Goal: Contribute content: Add original content to the website for others to see

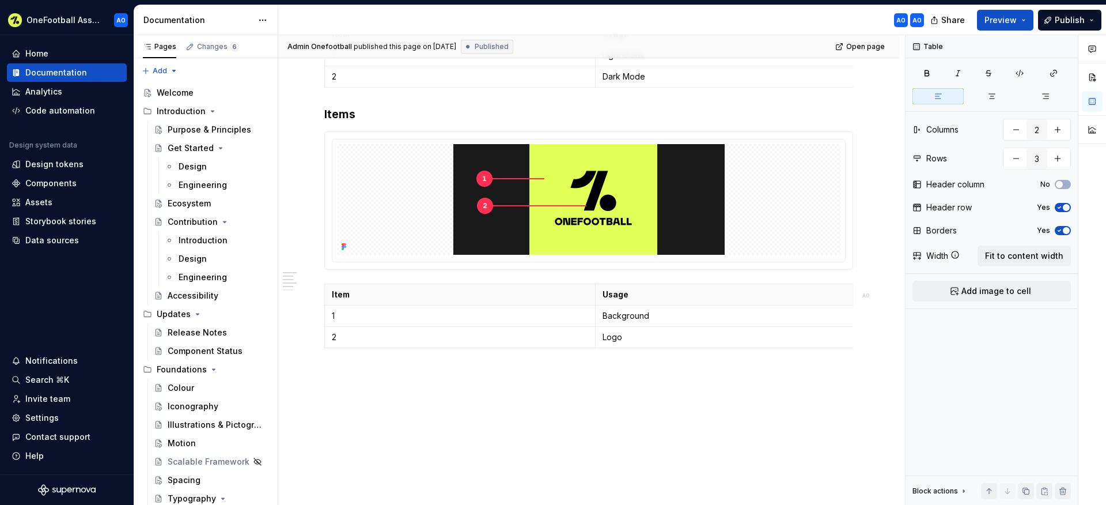
scroll to position [1215, 0]
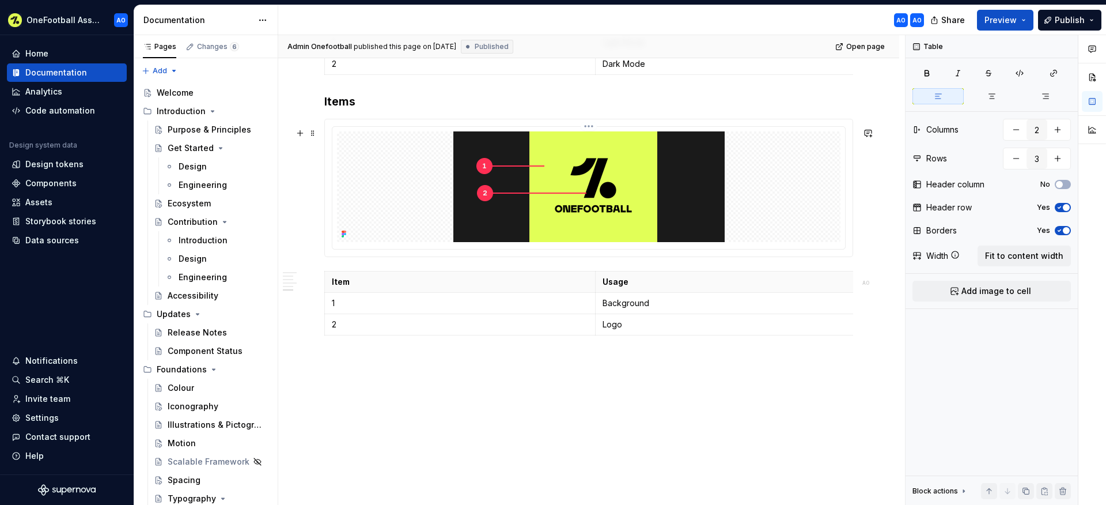
click at [784, 172] on div at bounding box center [589, 186] width 504 height 111
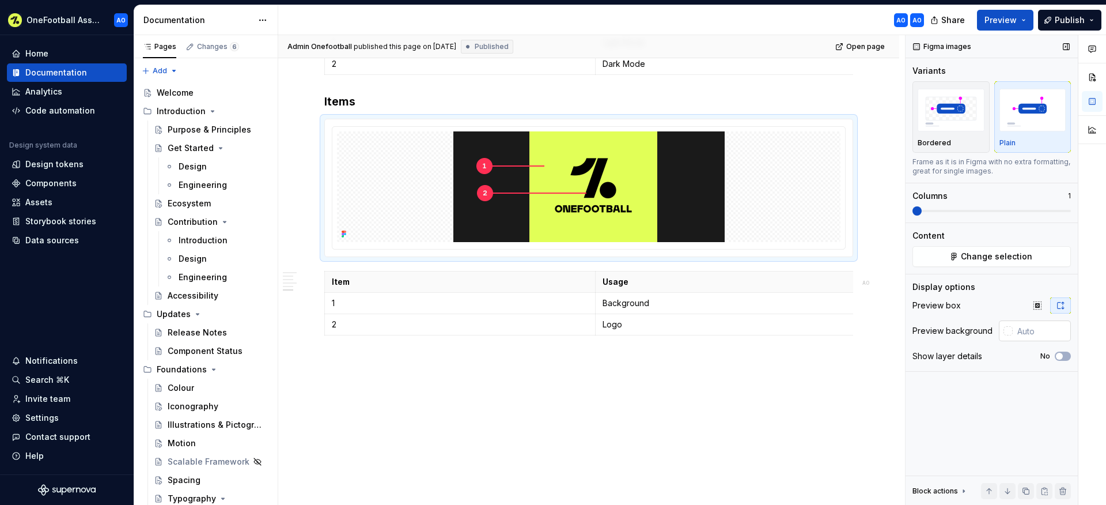
click at [1010, 329] on div at bounding box center [1008, 330] width 9 height 9
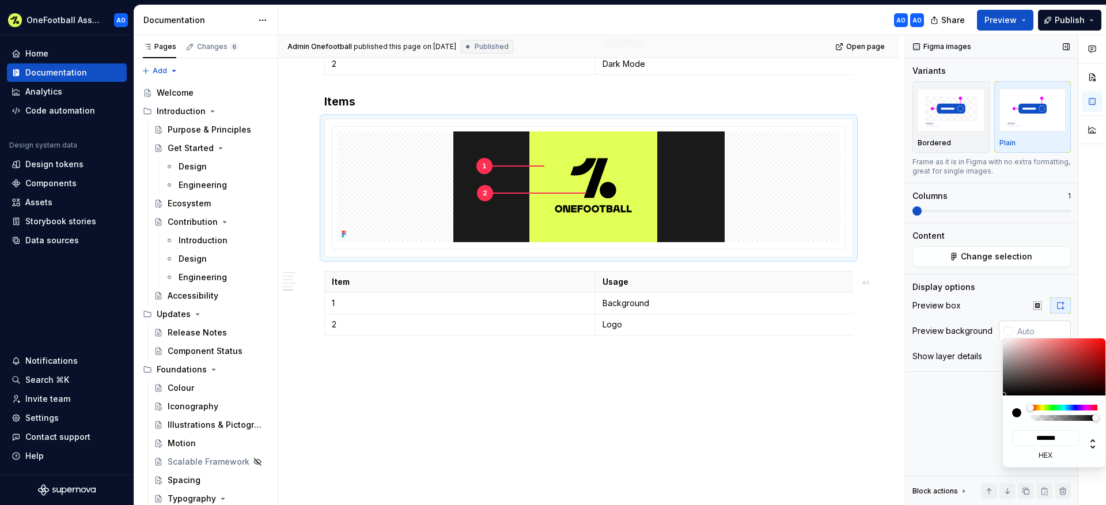
click at [1018, 330] on div "Comments Open comments No comments yet Select ‘Comment’ from the block context …" at bounding box center [1006, 270] width 201 height 470
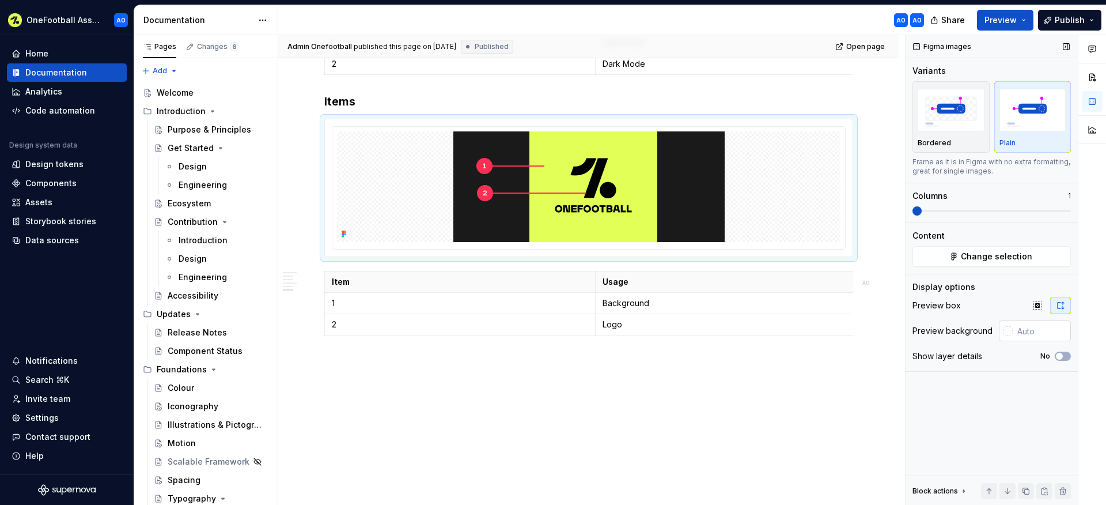
click at [1030, 331] on input "text" at bounding box center [1042, 330] width 58 height 21
type input "#1A1A1A"
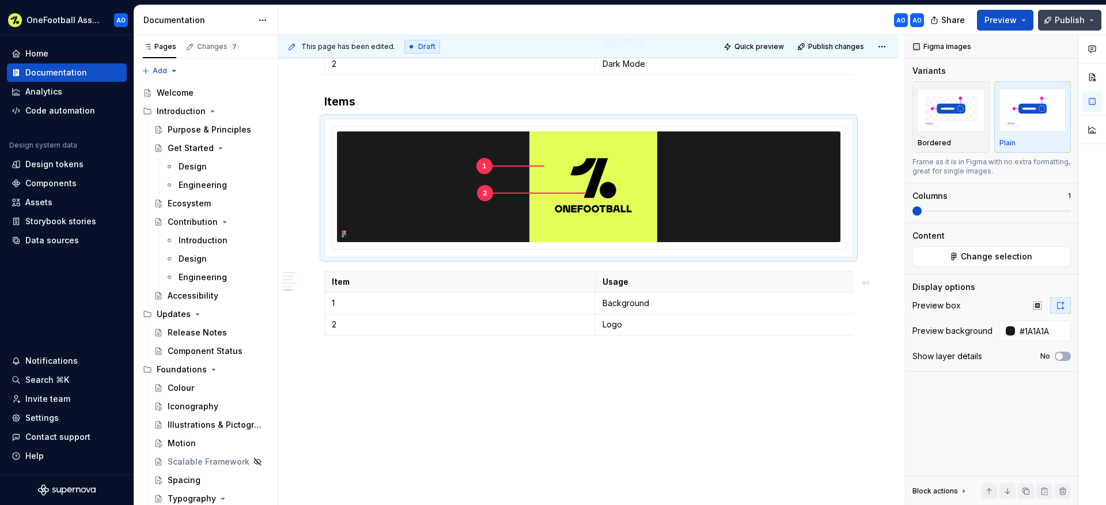
click at [1069, 24] on span "Publish" at bounding box center [1070, 20] width 30 height 12
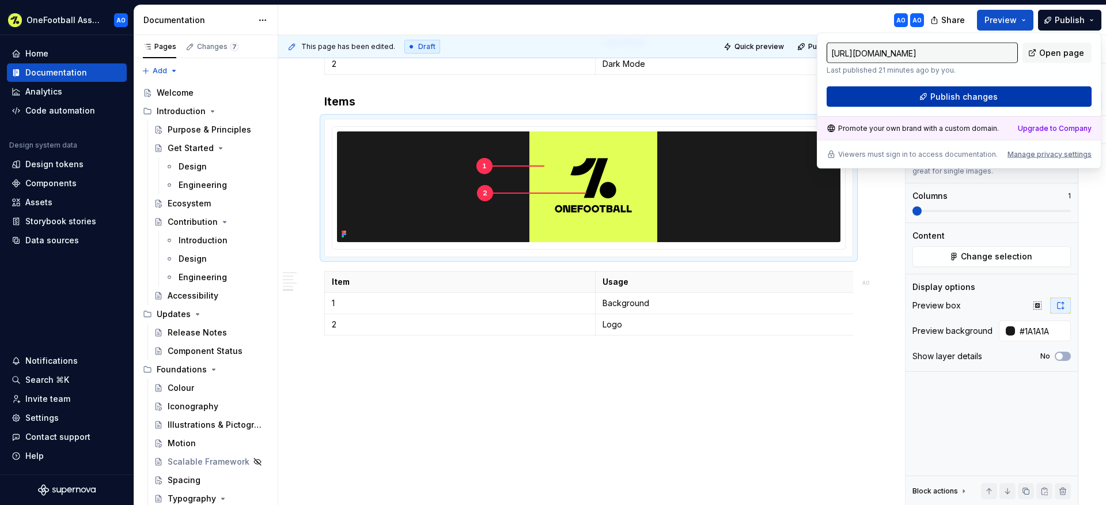
click at [951, 87] on button "Publish changes" at bounding box center [959, 96] width 265 height 21
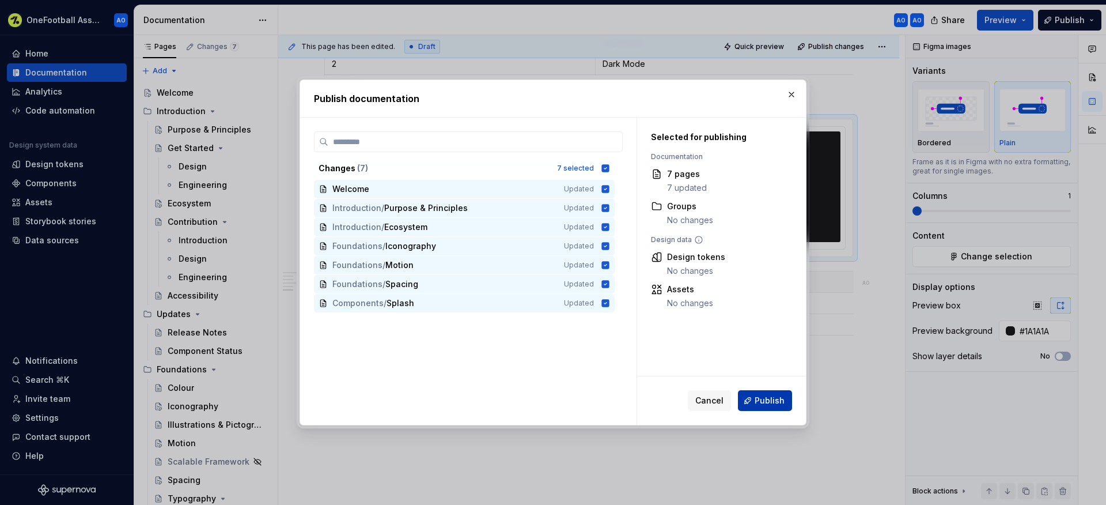
click at [765, 399] on span "Publish" at bounding box center [770, 401] width 30 height 12
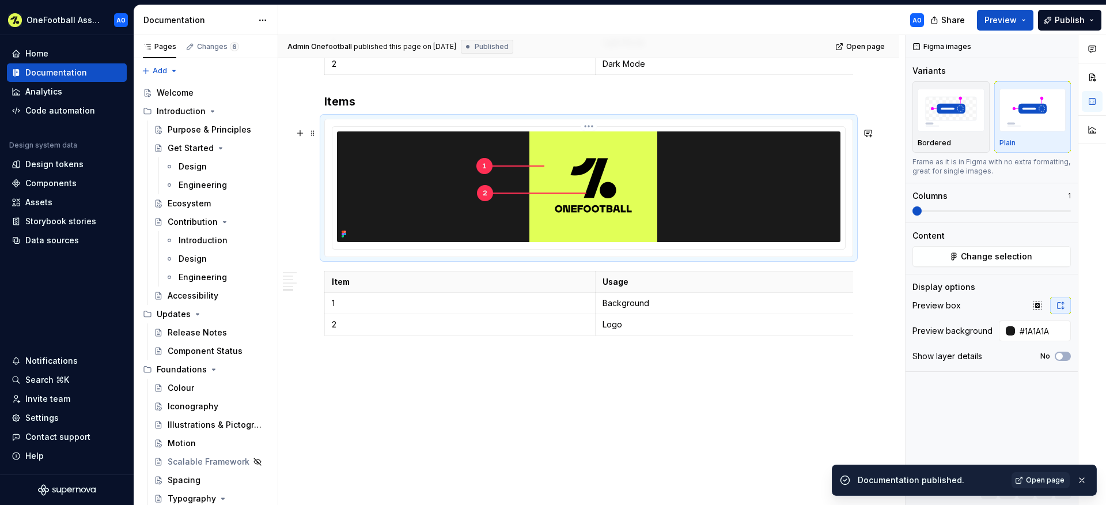
click at [638, 179] on img at bounding box center [588, 186] width 271 height 111
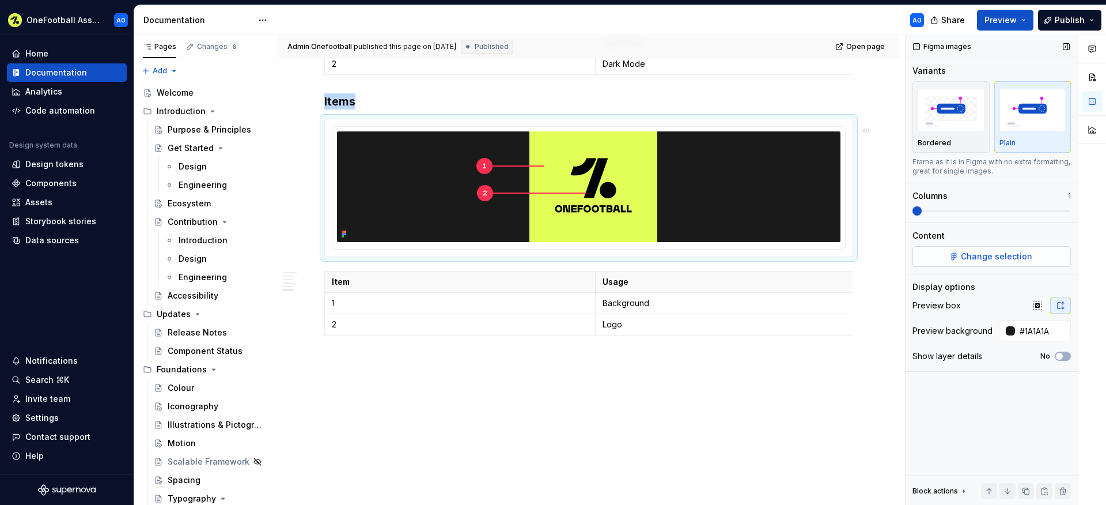
click at [1000, 262] on span "Change selection" at bounding box center [996, 257] width 71 height 12
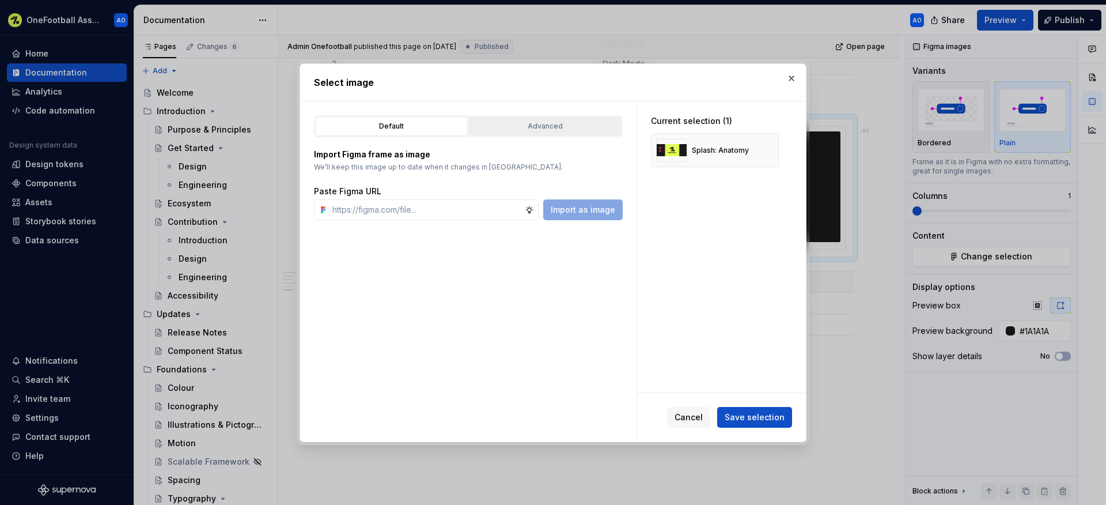
click at [582, 131] on div "Advanced" at bounding box center [545, 126] width 145 height 12
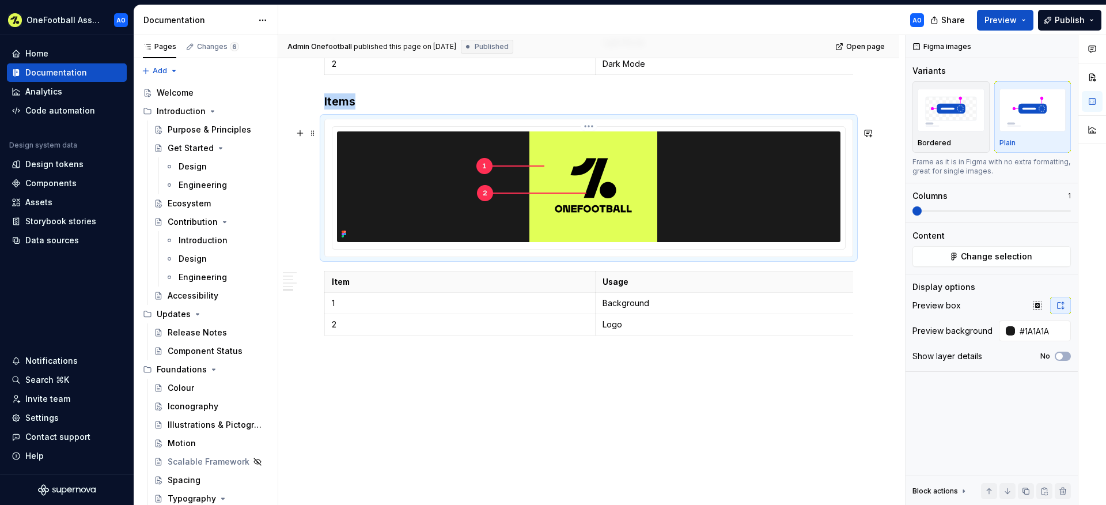
click at [602, 165] on img at bounding box center [588, 186] width 271 height 111
click at [589, 117] on html "OneFootball Assist AO Home Documentation Analytics Code automation Design syste…" at bounding box center [553, 252] width 1106 height 505
click at [395, 101] on html "OneFootball Assist AO Home Documentation Analytics Code automation Design syste…" at bounding box center [553, 252] width 1106 height 505
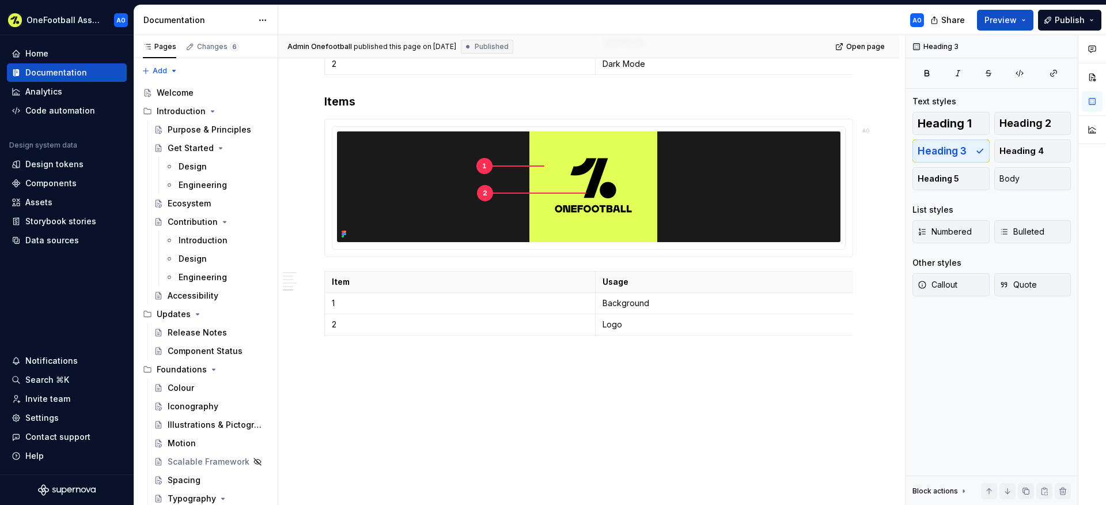
type textarea "*"
click at [649, 157] on img at bounding box center [588, 186] width 271 height 111
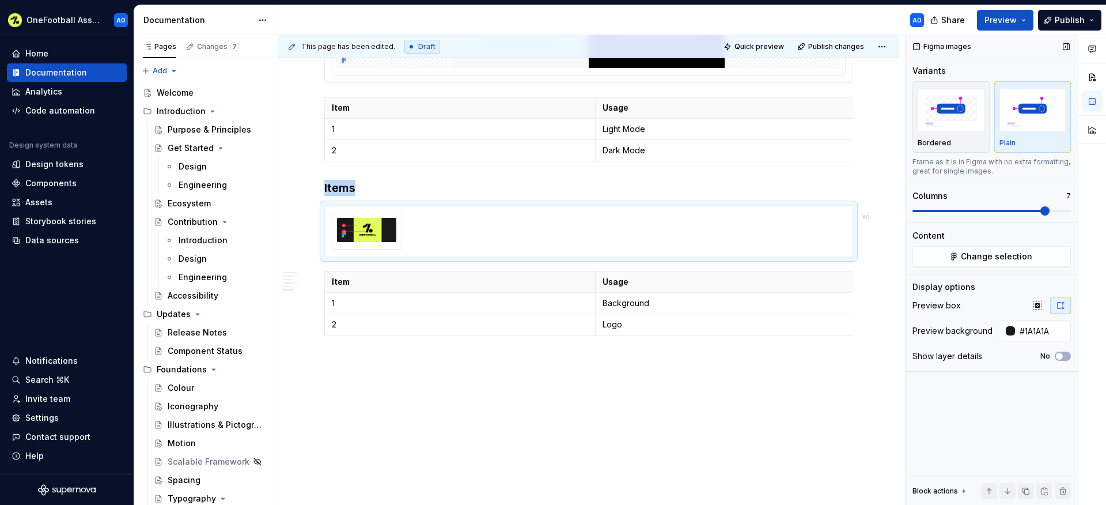
scroll to position [1125, 0]
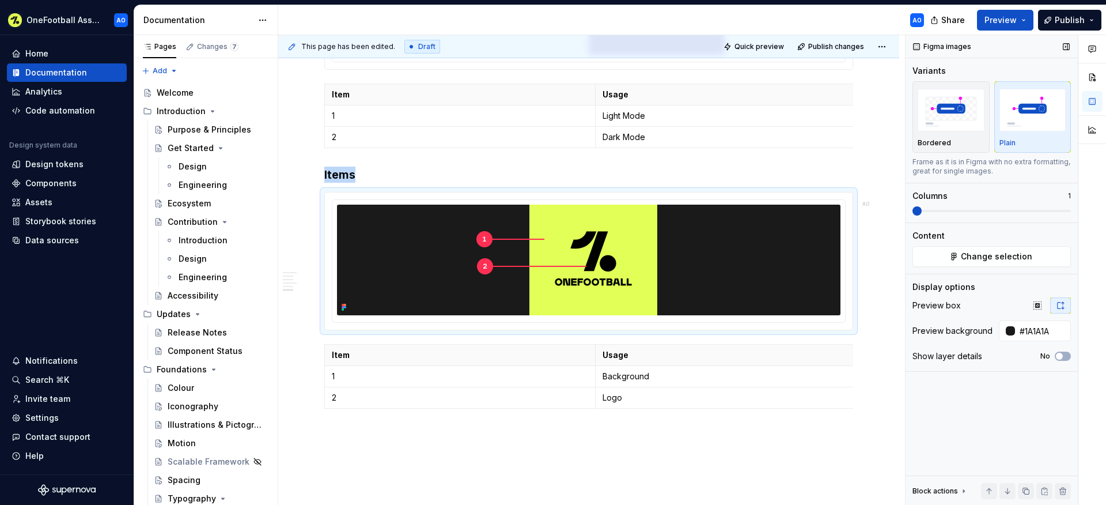
click at [913, 207] on span at bounding box center [917, 210] width 9 height 9
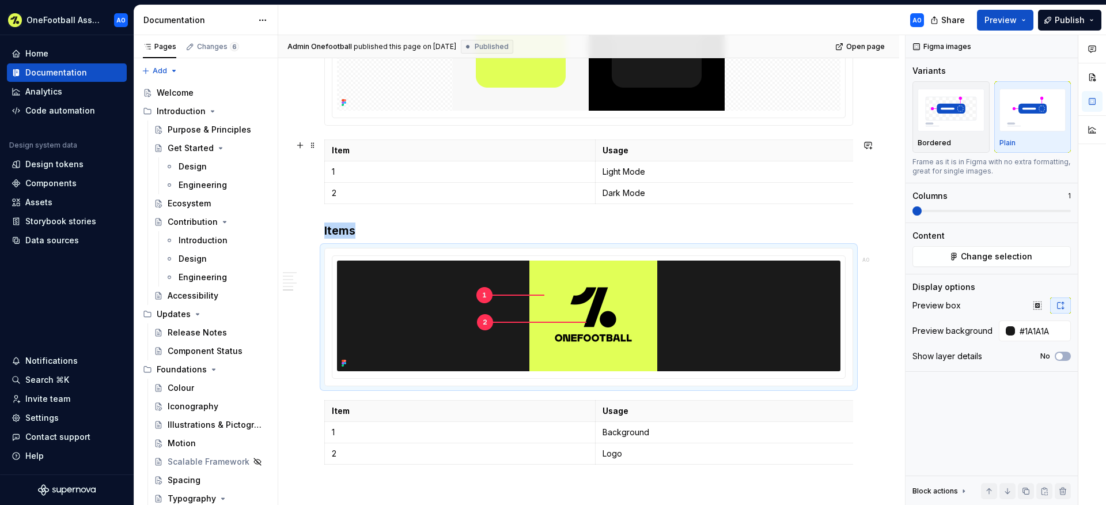
scroll to position [922, 0]
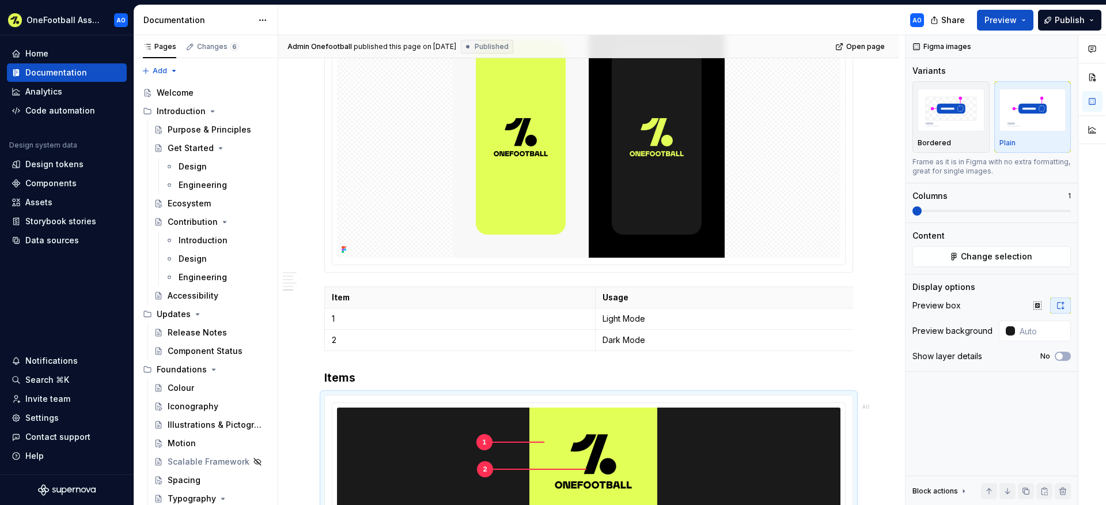
click at [682, 179] on img at bounding box center [589, 123] width 272 height 269
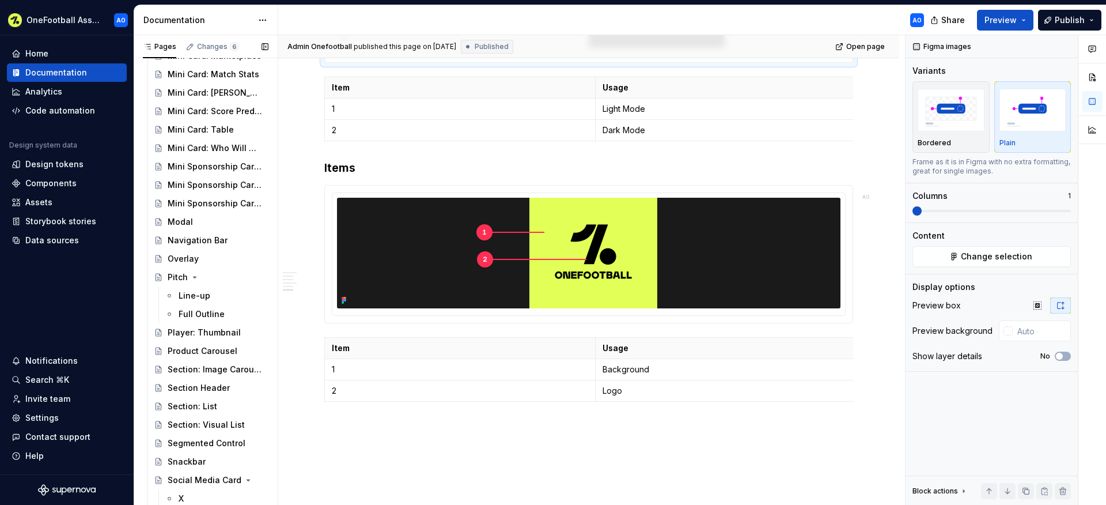
scroll to position [1850, 0]
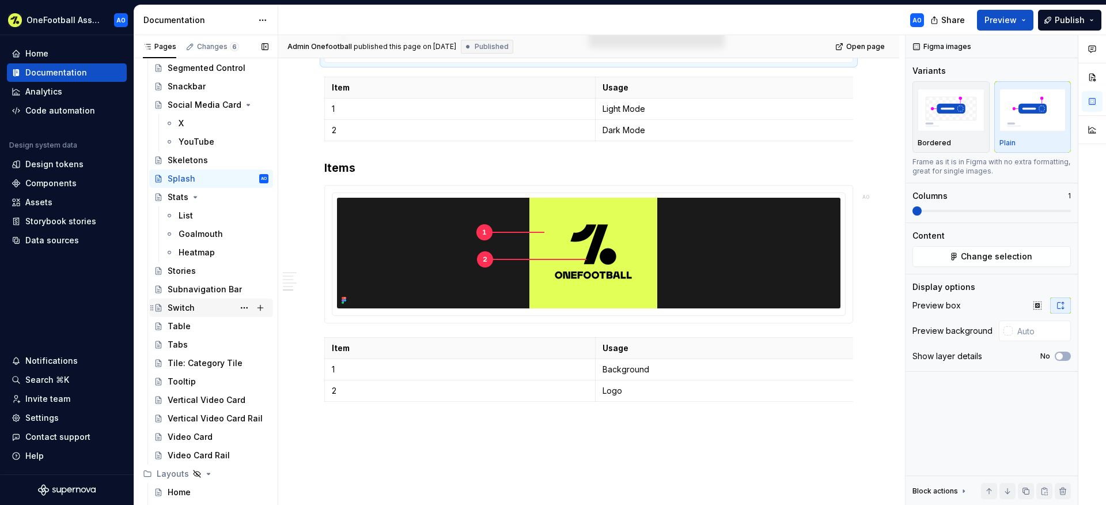
click at [187, 315] on div "Switch" at bounding box center [218, 308] width 101 height 16
type textarea "*"
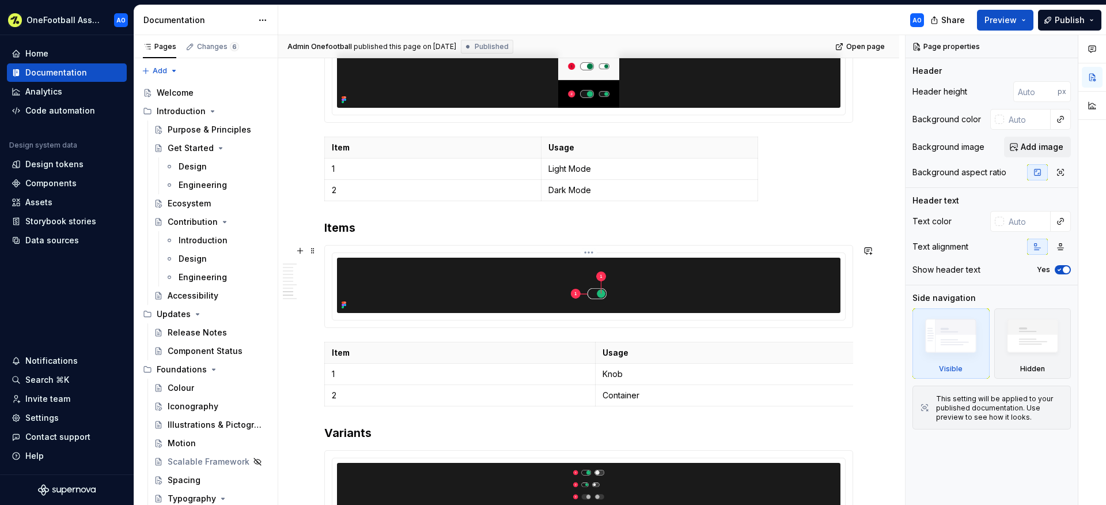
scroll to position [1281, 0]
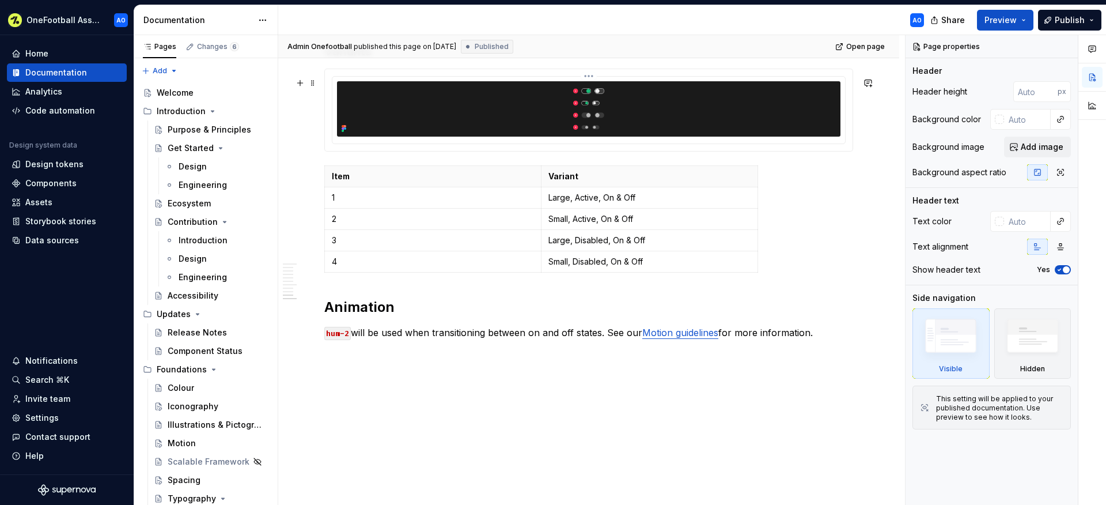
click at [661, 124] on img at bounding box center [589, 108] width 150 height 55
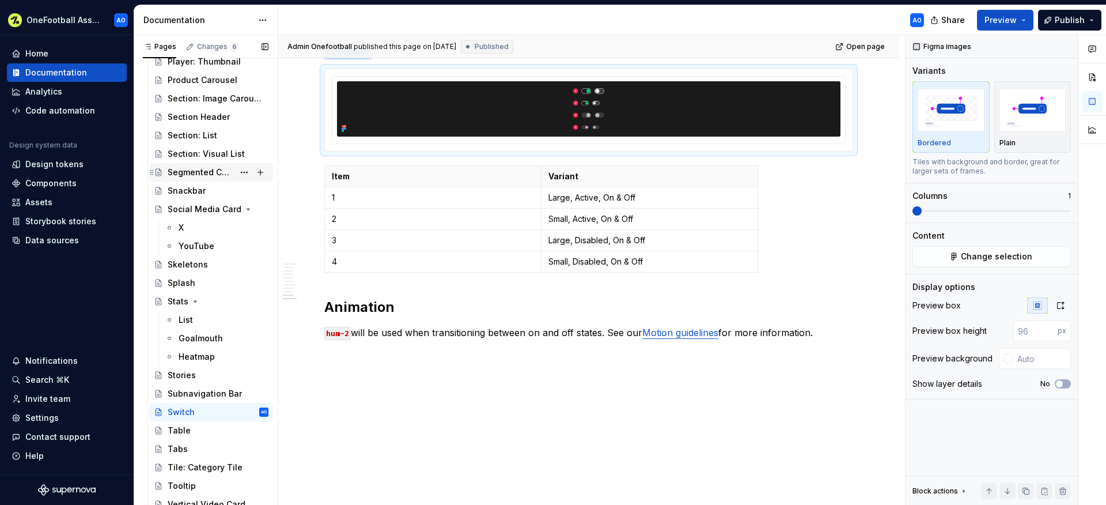
scroll to position [1803, 0]
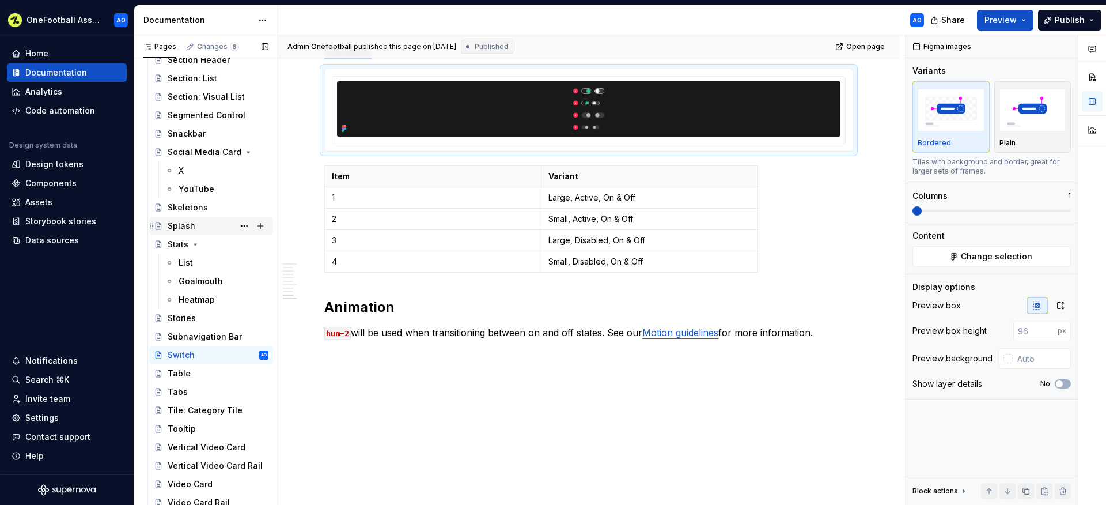
click at [187, 229] on div "Splash" at bounding box center [182, 226] width 28 height 12
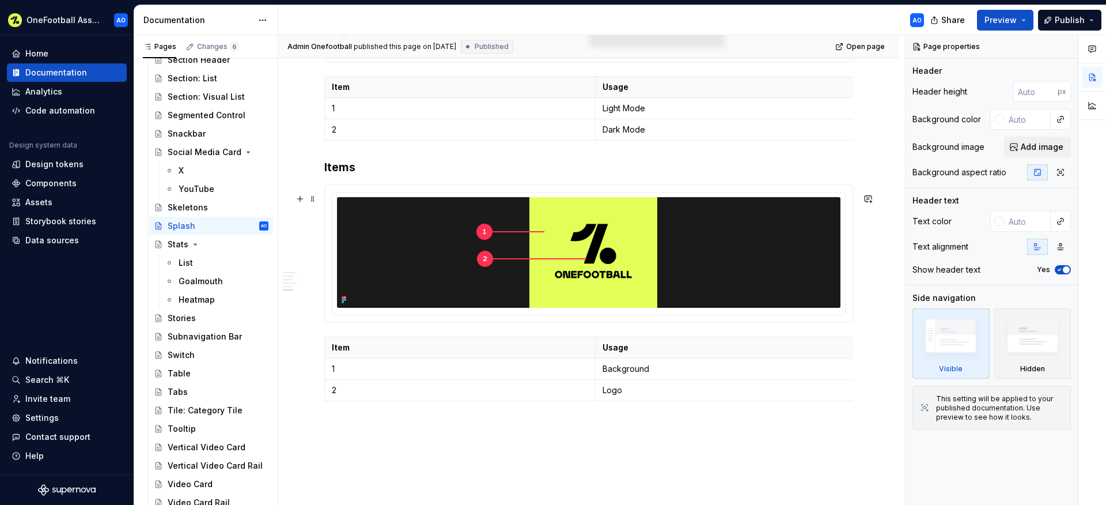
scroll to position [1215, 0]
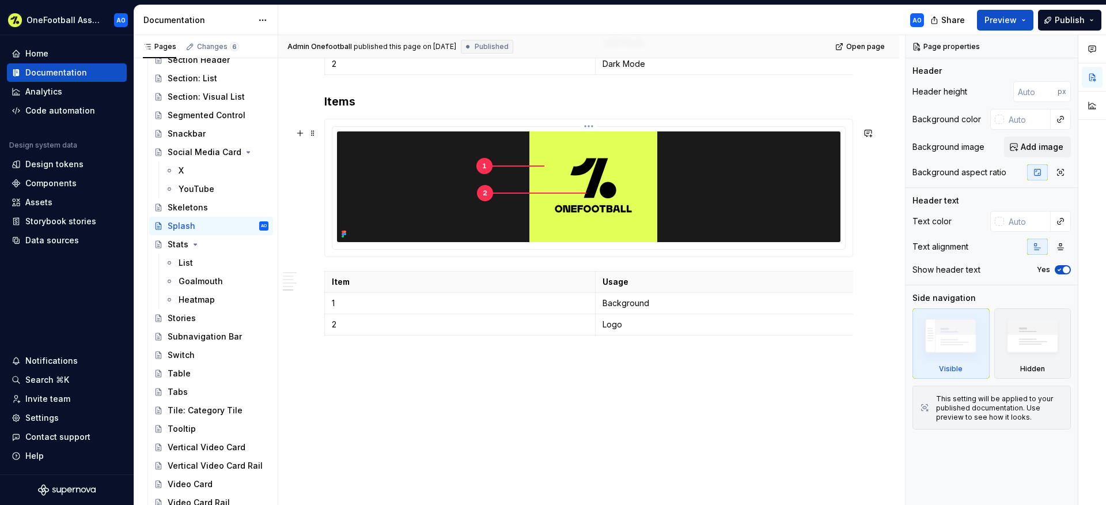
click at [569, 198] on img at bounding box center [588, 186] width 271 height 111
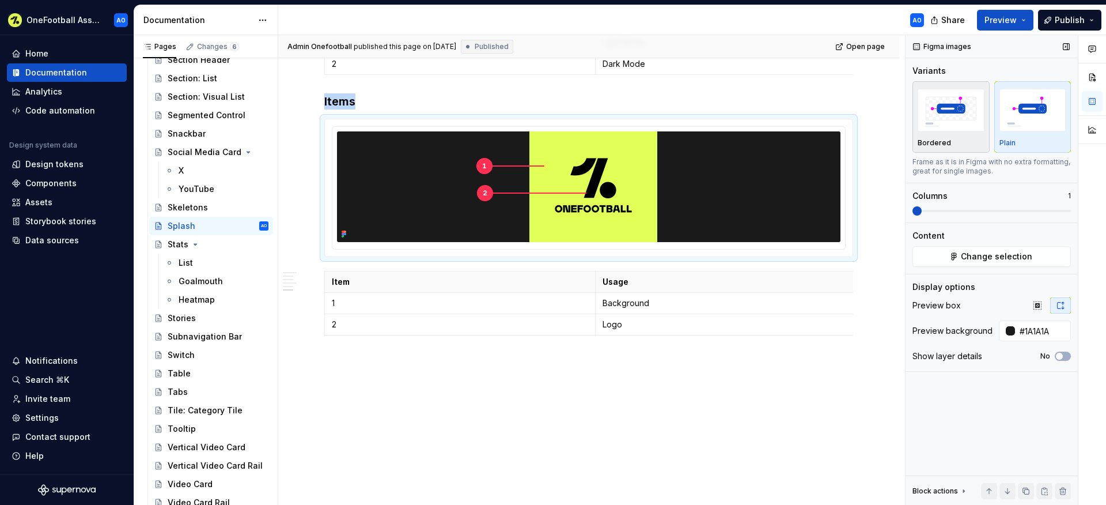
click at [939, 124] on img "button" at bounding box center [951, 110] width 67 height 42
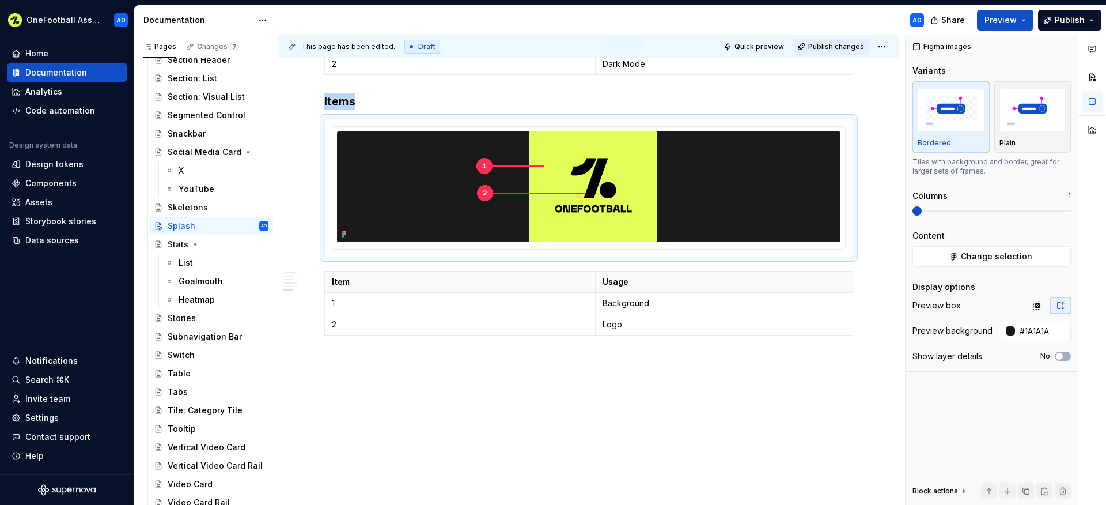
click at [838, 39] on button "Publish changes" at bounding box center [831, 47] width 75 height 16
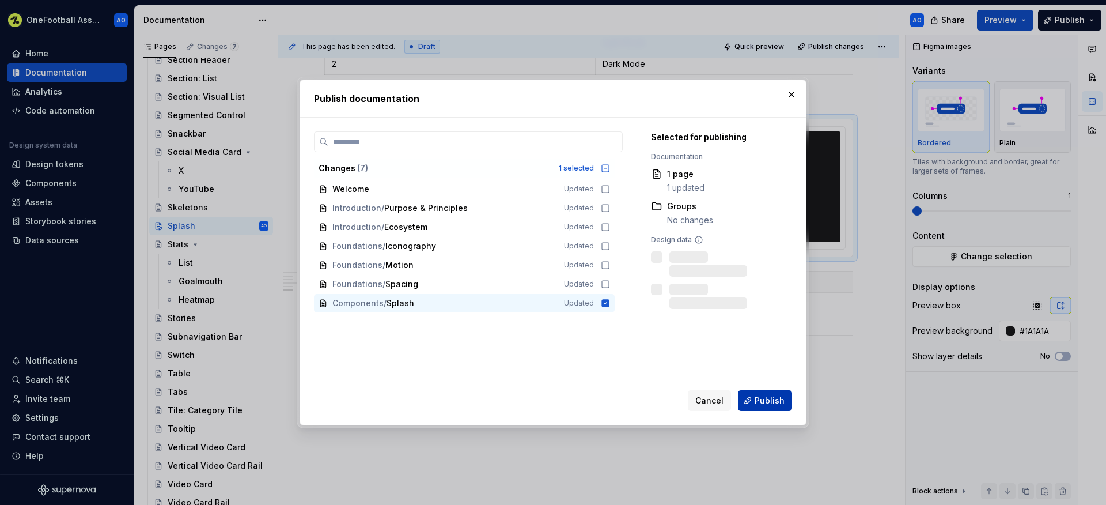
click at [763, 397] on span "Publish" at bounding box center [770, 401] width 30 height 12
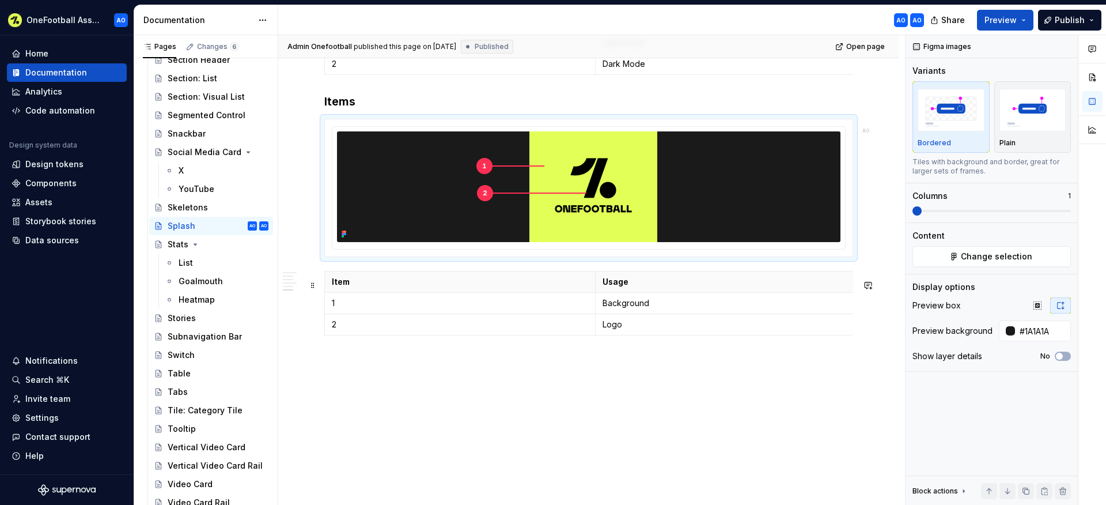
type textarea "*"
